Goal: Task Accomplishment & Management: Use online tool/utility

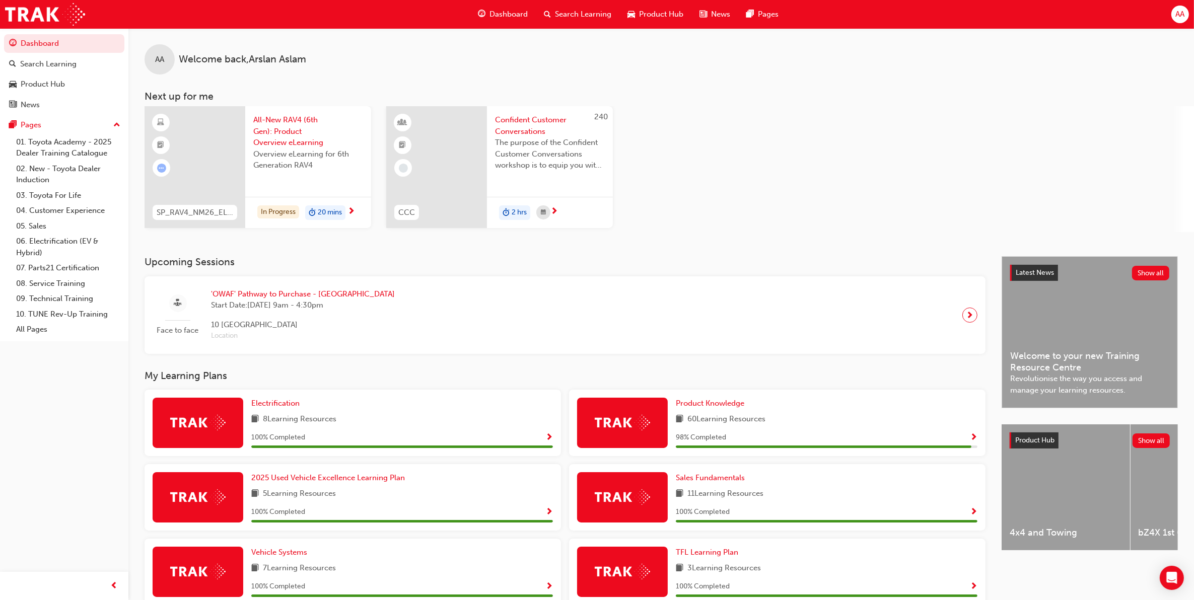
click at [228, 295] on span "'OWAF' Pathway to Purchase - [GEOGRAPHIC_DATA]" at bounding box center [303, 295] width 184 height 12
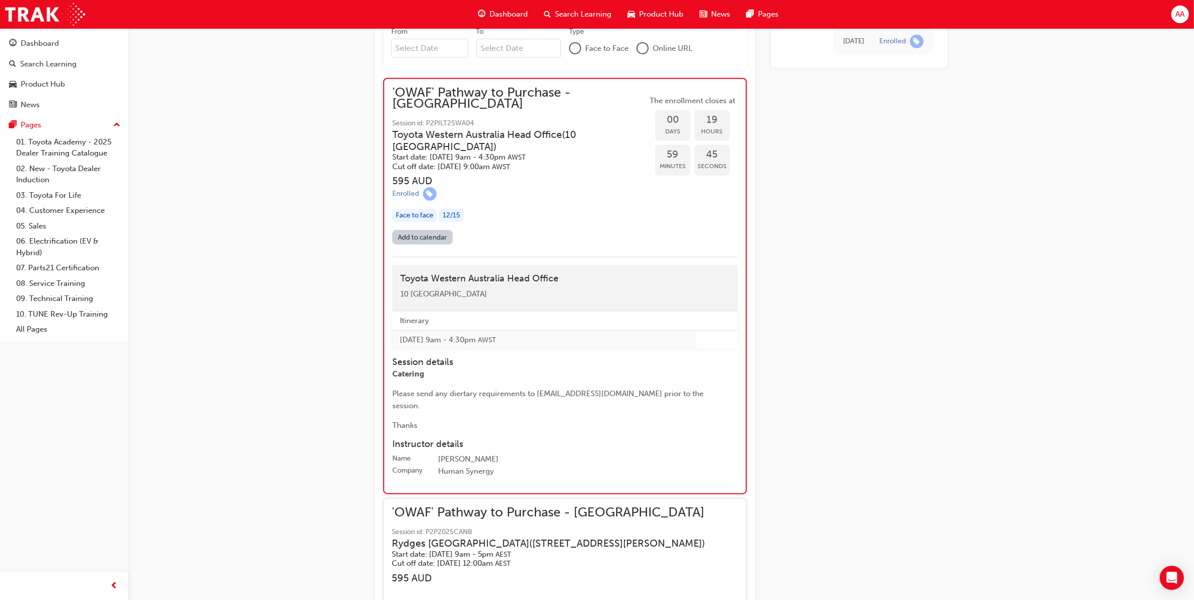
scroll to position [990, 0]
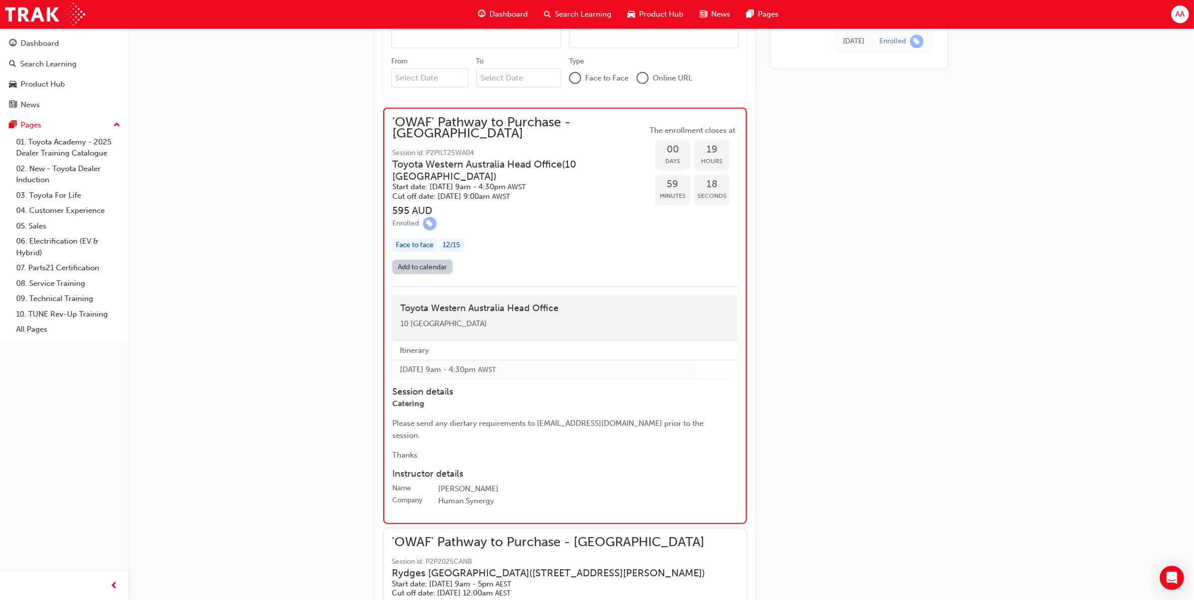
click at [417, 260] on link "Add to calendar" at bounding box center [422, 267] width 60 height 15
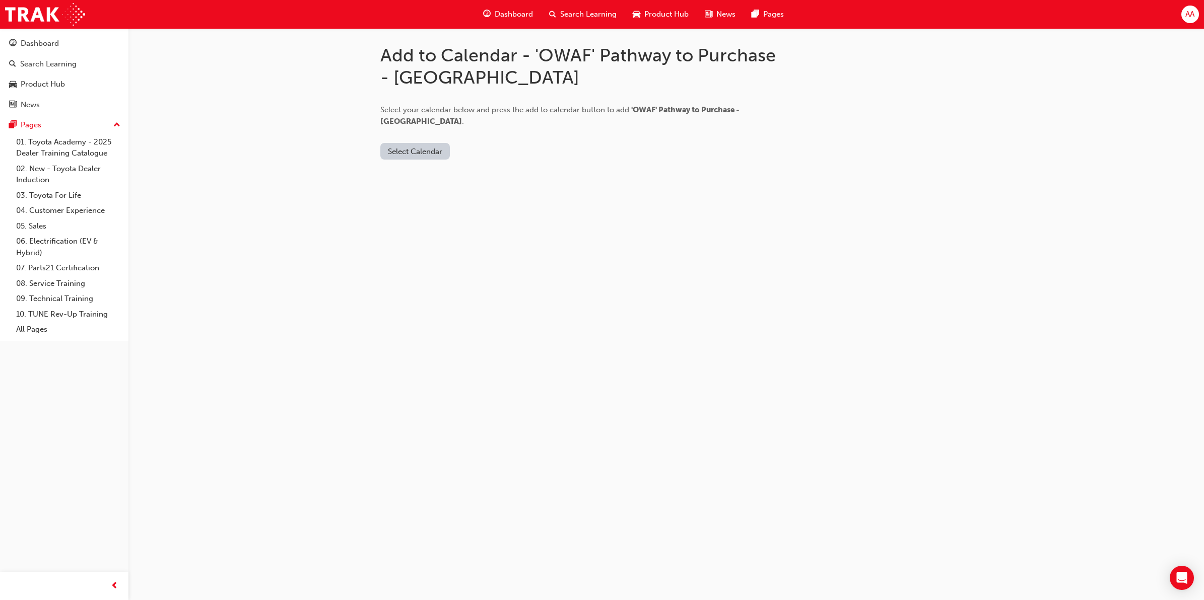
click at [433, 143] on button "Select Calendar" at bounding box center [414, 151] width 69 height 17
click at [408, 202] on div "Google Calendar" at bounding box center [414, 202] width 59 height 12
click at [426, 179] on div "Office 365" at bounding box center [415, 183] width 61 height 12
click at [457, 143] on button "Add to Calendar" at bounding box center [476, 151] width 72 height 17
